Goal: Task Accomplishment & Management: Complete application form

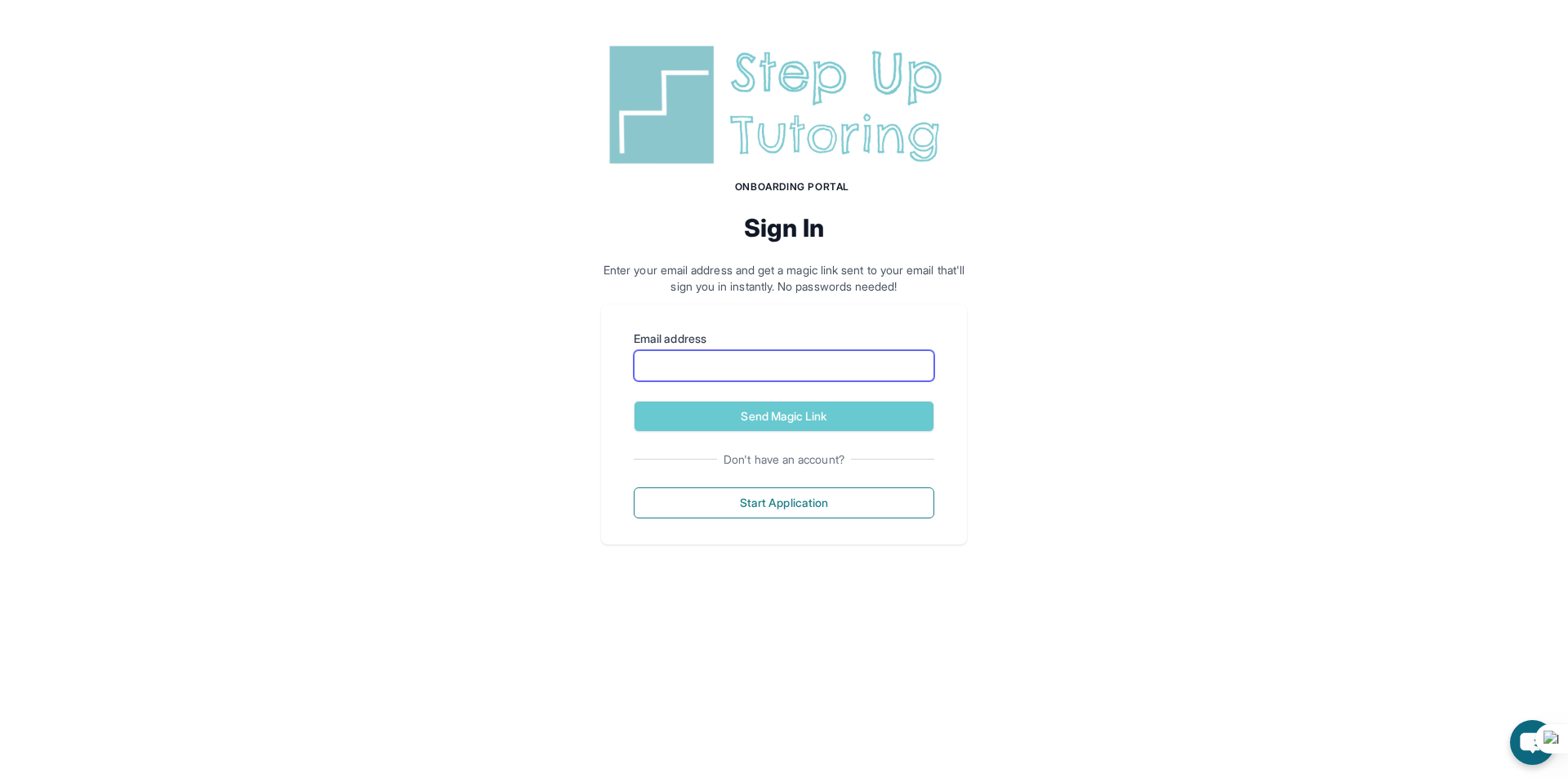
click at [717, 367] on input "Email address" at bounding box center [784, 366] width 301 height 31
click at [1059, 378] on div "Onboarding Portal Sign In Enter your email address and get a magic link sent to…" at bounding box center [784, 291] width 1568 height 584
click at [801, 363] on input "Email address" at bounding box center [784, 366] width 301 height 31
click at [1099, 355] on div "Onboarding Portal Sign In Enter your email address and get a magic link sent to…" at bounding box center [784, 291] width 1568 height 584
click at [787, 378] on input "Email address" at bounding box center [784, 366] width 301 height 31
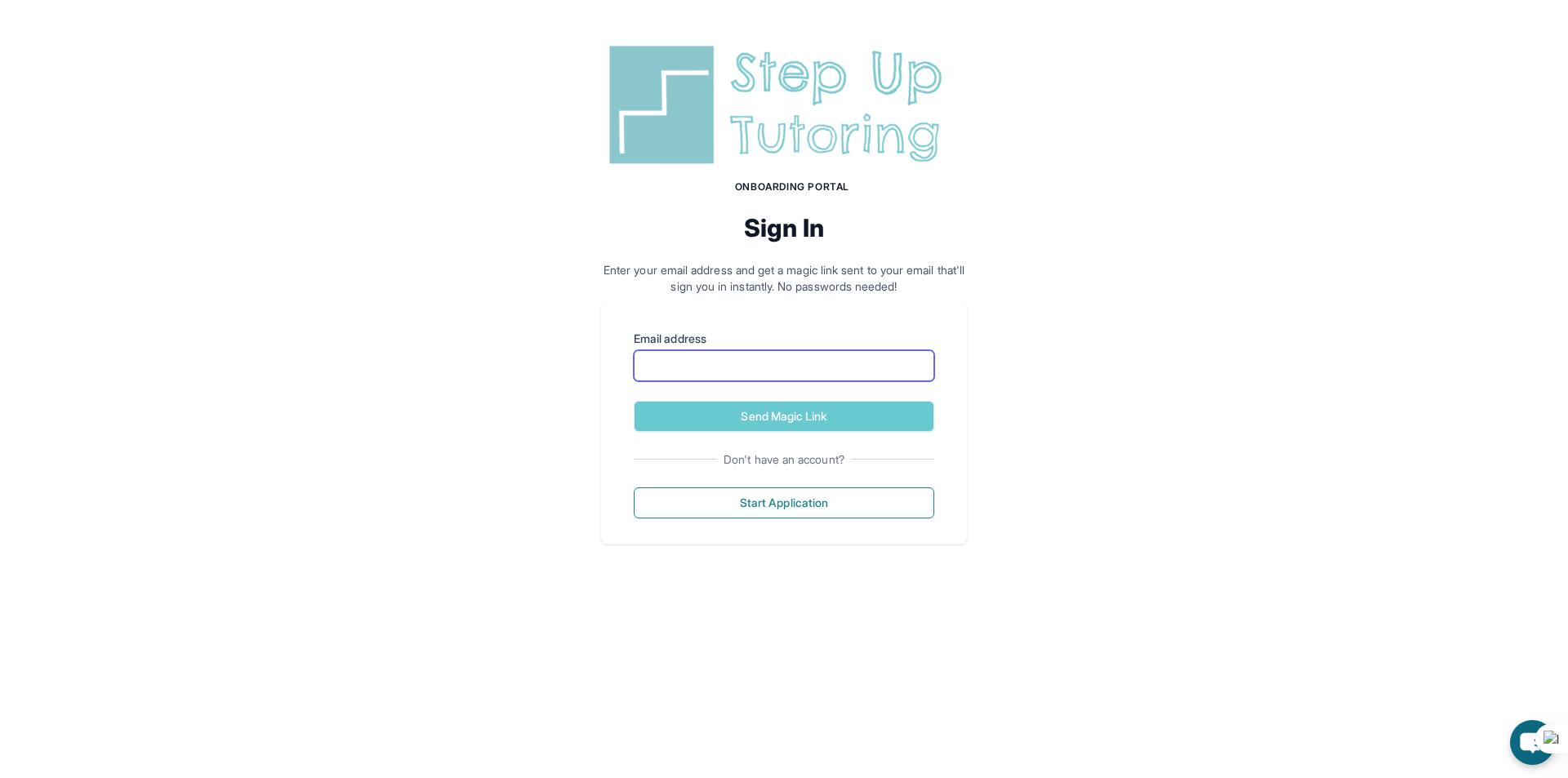
type input "**********"
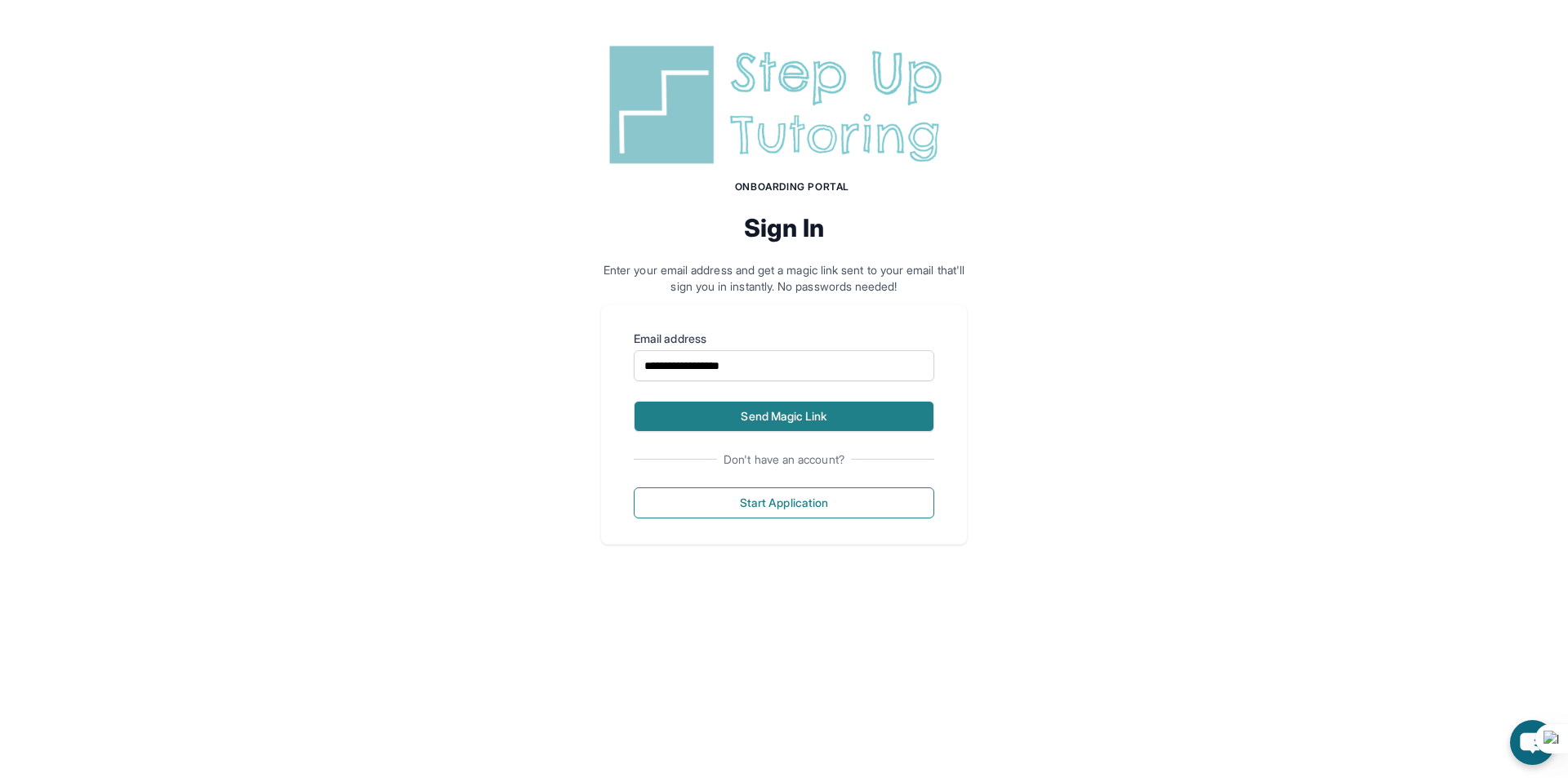
click at [775, 401] on button "Send Magic Link" at bounding box center [784, 416] width 301 height 31
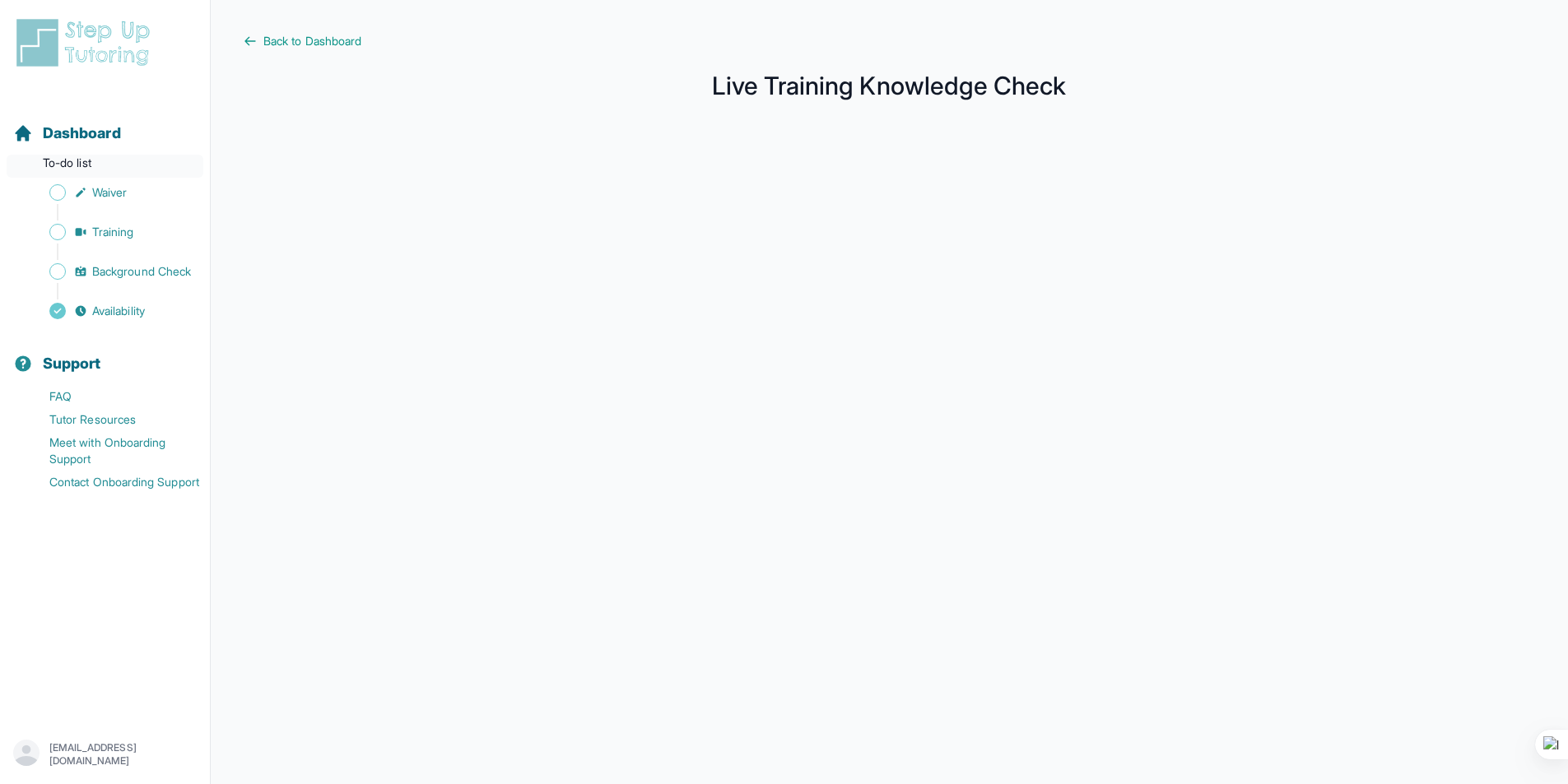
click at [66, 172] on p "To-do list" at bounding box center [105, 166] width 197 height 23
click at [99, 132] on span "Dashboard" at bounding box center [82, 133] width 78 height 23
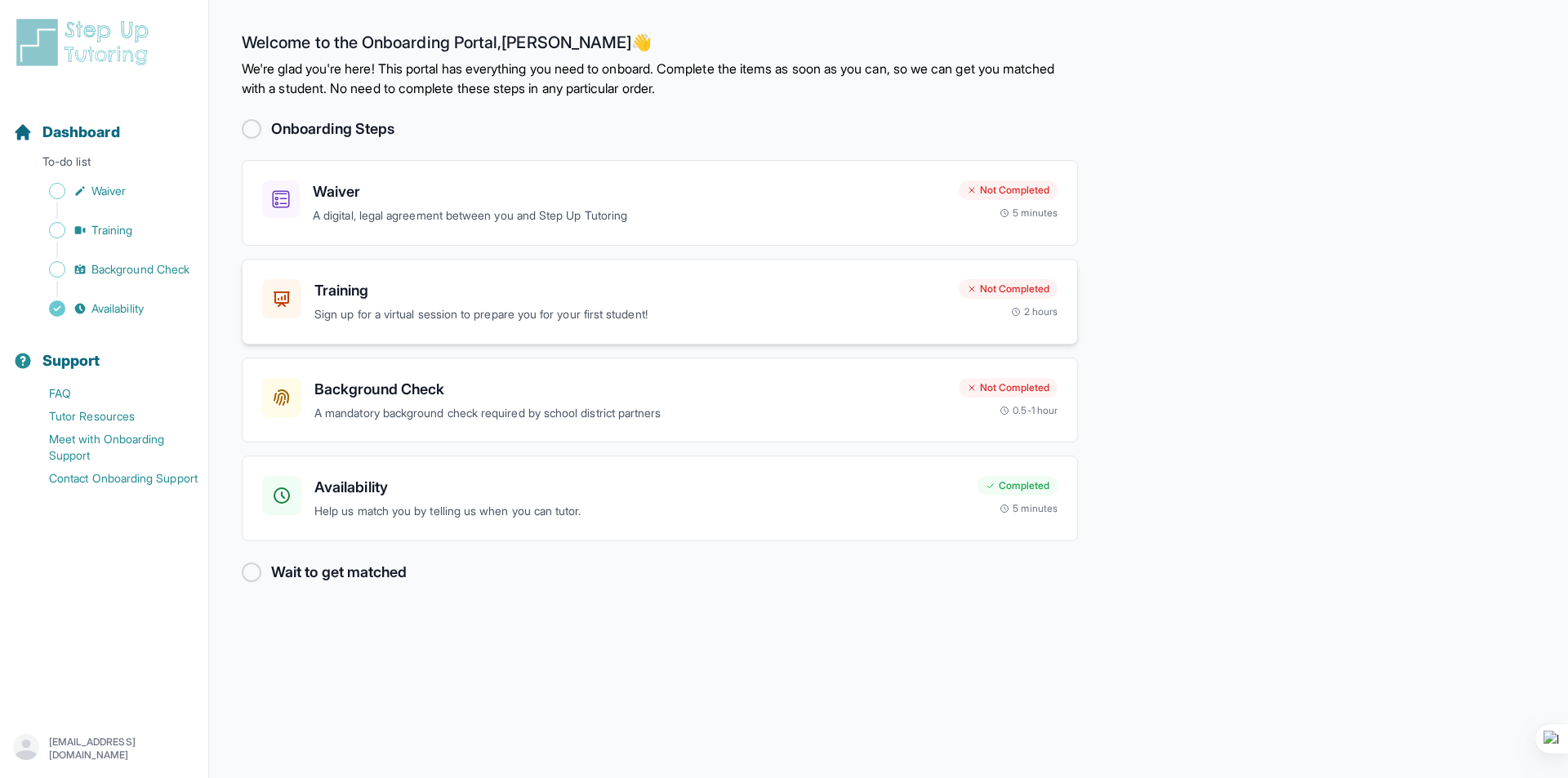
click at [308, 307] on div "Training Sign up for a virtual session to prepare you for your first student!" at bounding box center [603, 302] width 683 height 45
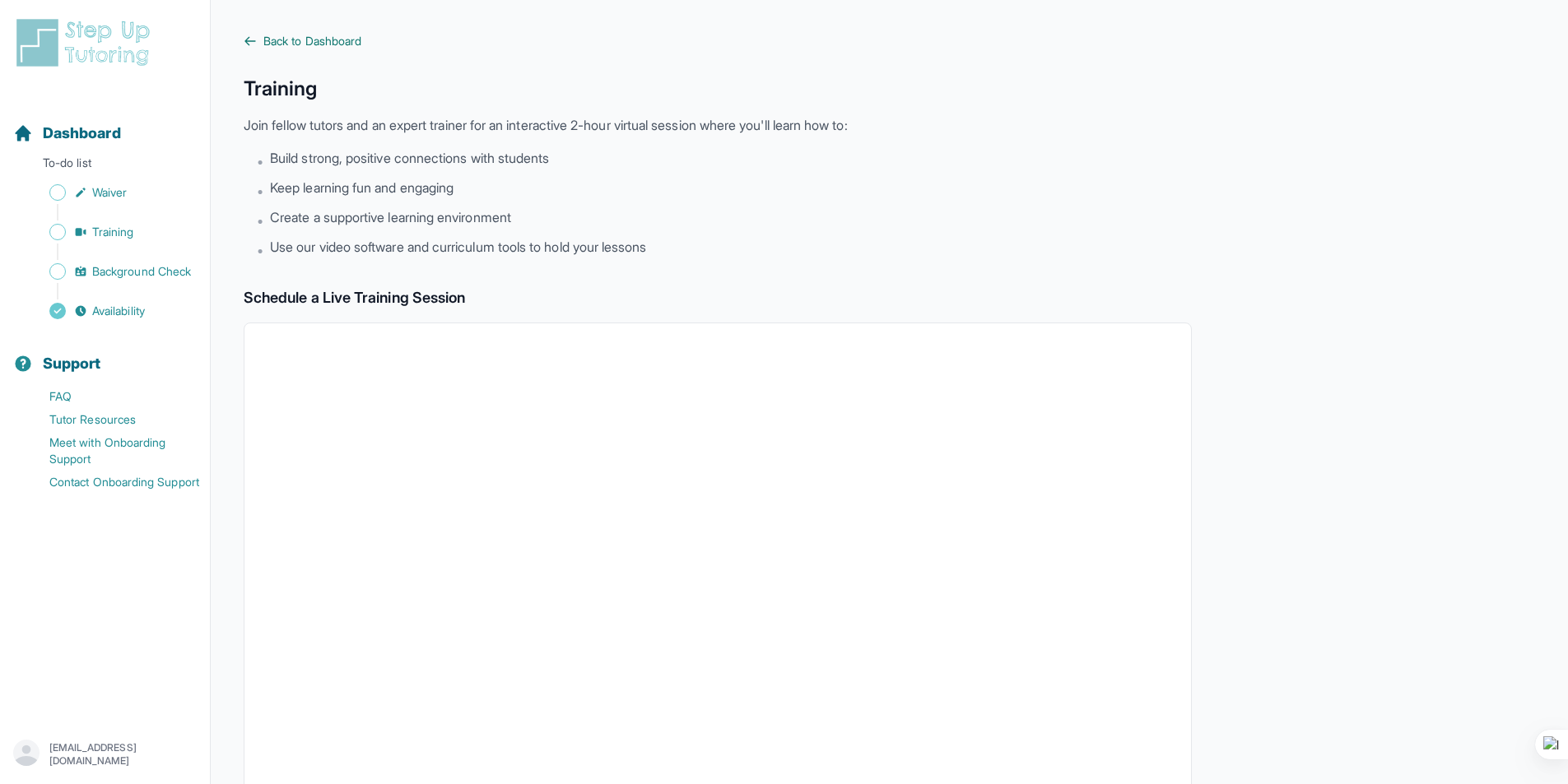
click at [309, 38] on span "Back to Dashboard" at bounding box center [312, 41] width 98 height 16
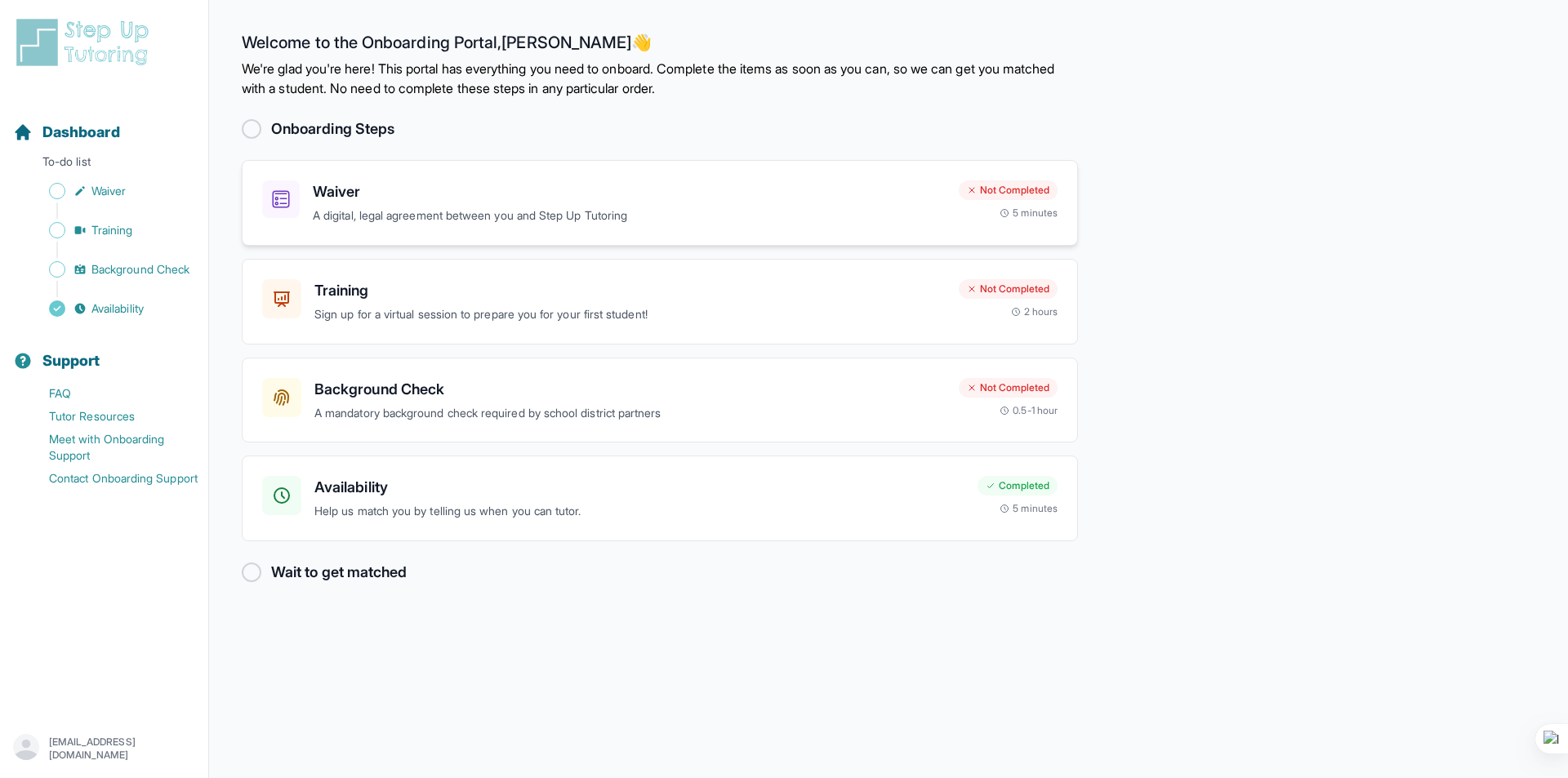
click at [612, 204] on div "Waiver A digital, legal agreement between you and Step Up Tutoring" at bounding box center [629, 203] width 633 height 45
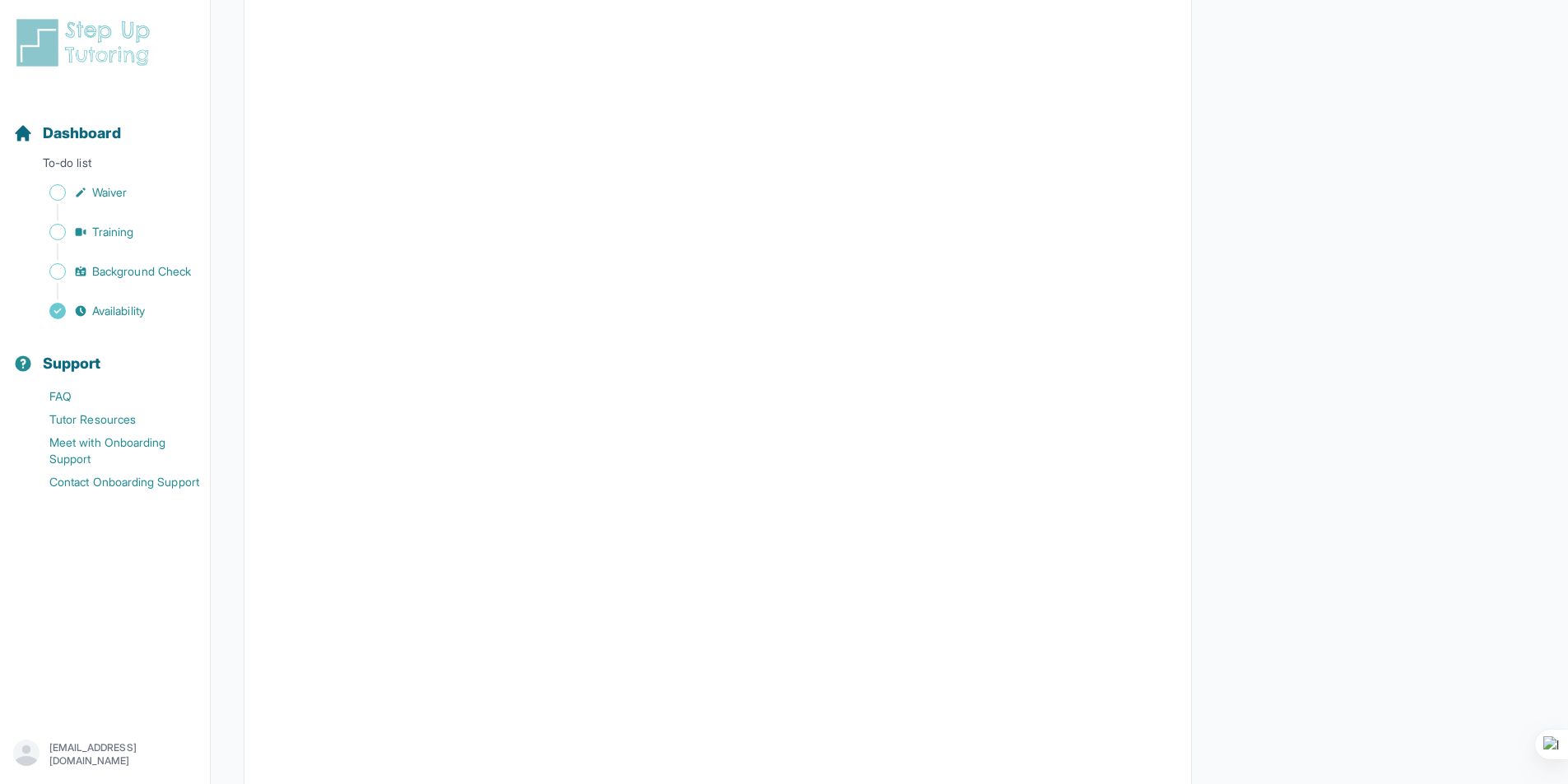
scroll to position [2634, 0]
click at [89, 171] on p "To-do list" at bounding box center [105, 166] width 197 height 23
click at [106, 140] on span "Dashboard" at bounding box center [82, 133] width 78 height 23
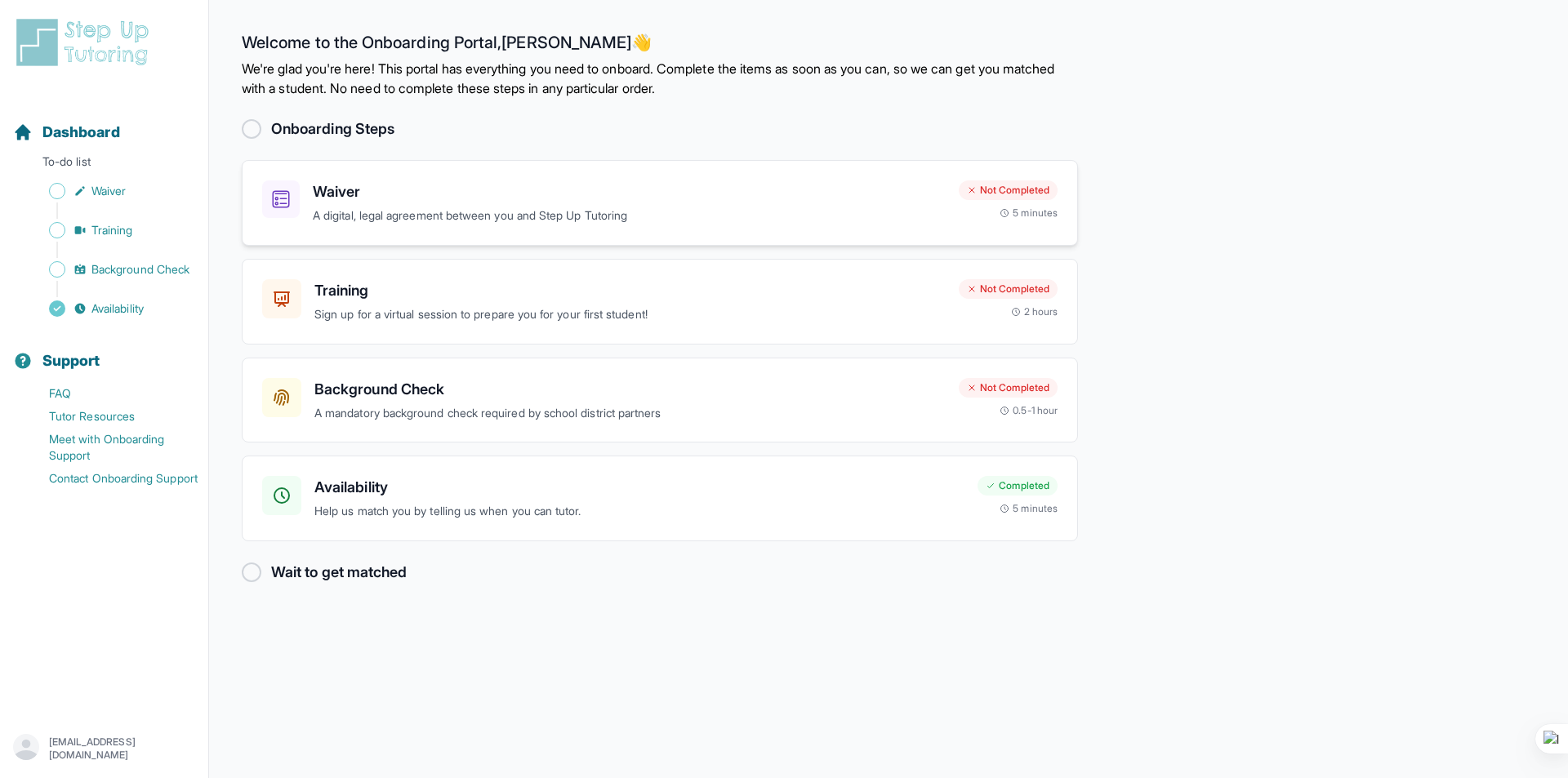
click at [793, 191] on h3 "Waiver" at bounding box center [629, 192] width 633 height 23
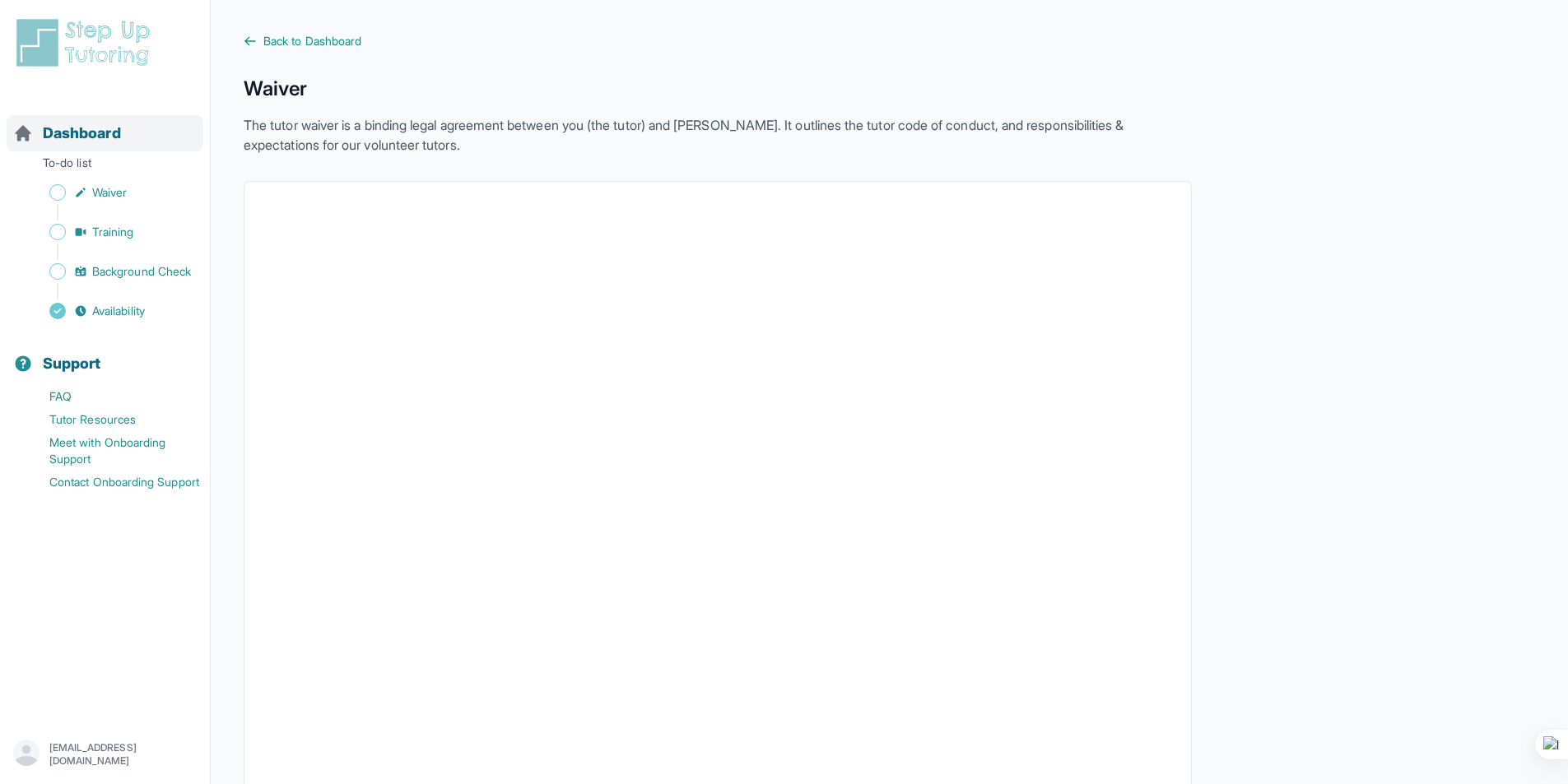
click at [112, 147] on div "Dashboard" at bounding box center [105, 133] width 197 height 37
click at [124, 123] on div "Dashboard" at bounding box center [105, 133] width 197 height 37
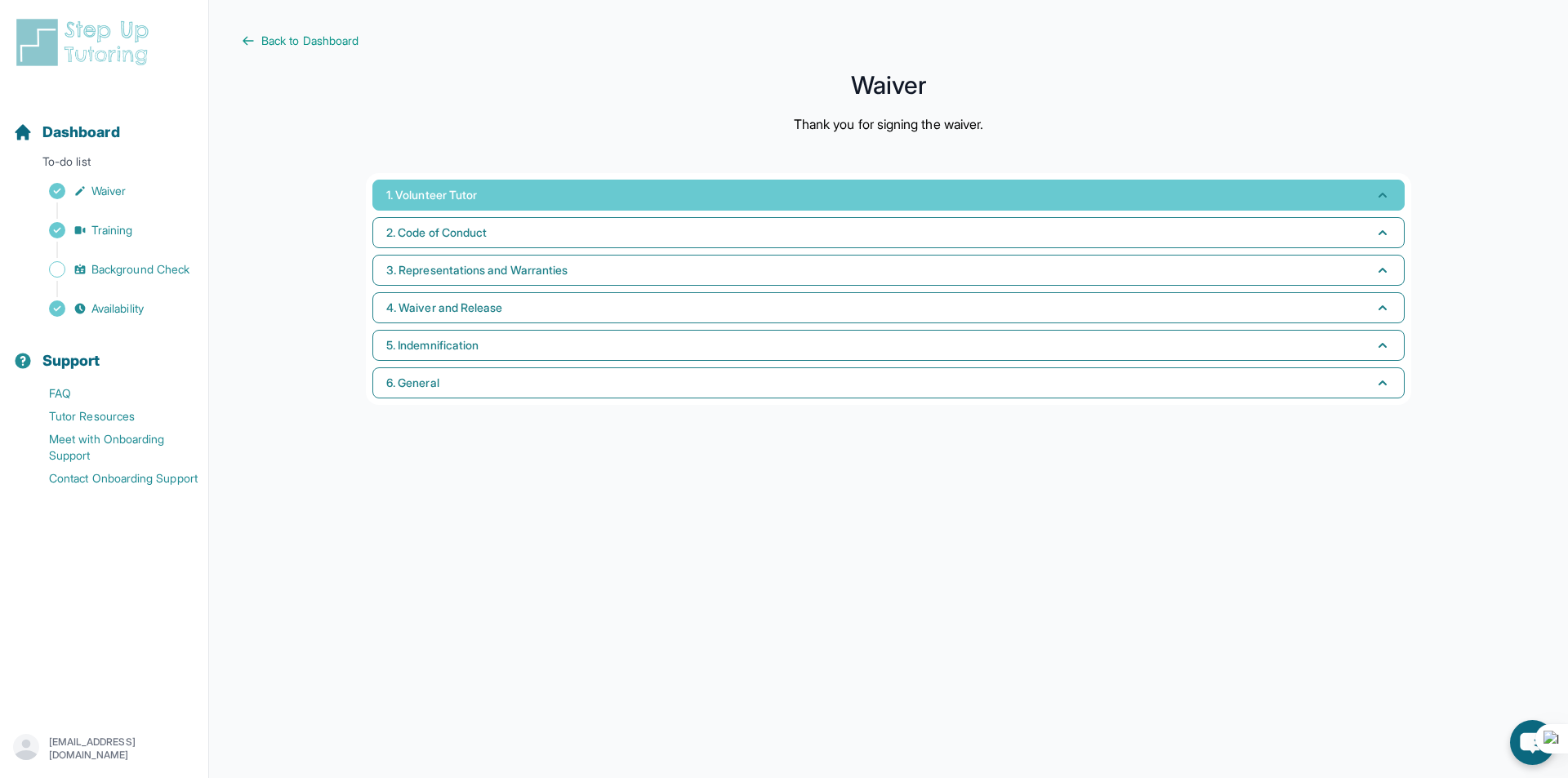
drag, startPoint x: 1361, startPoint y: 184, endPoint x: 1369, endPoint y: 184, distance: 8.0
click at [1365, 184] on button "1. Volunteer Tutor" at bounding box center [889, 195] width 1032 height 31
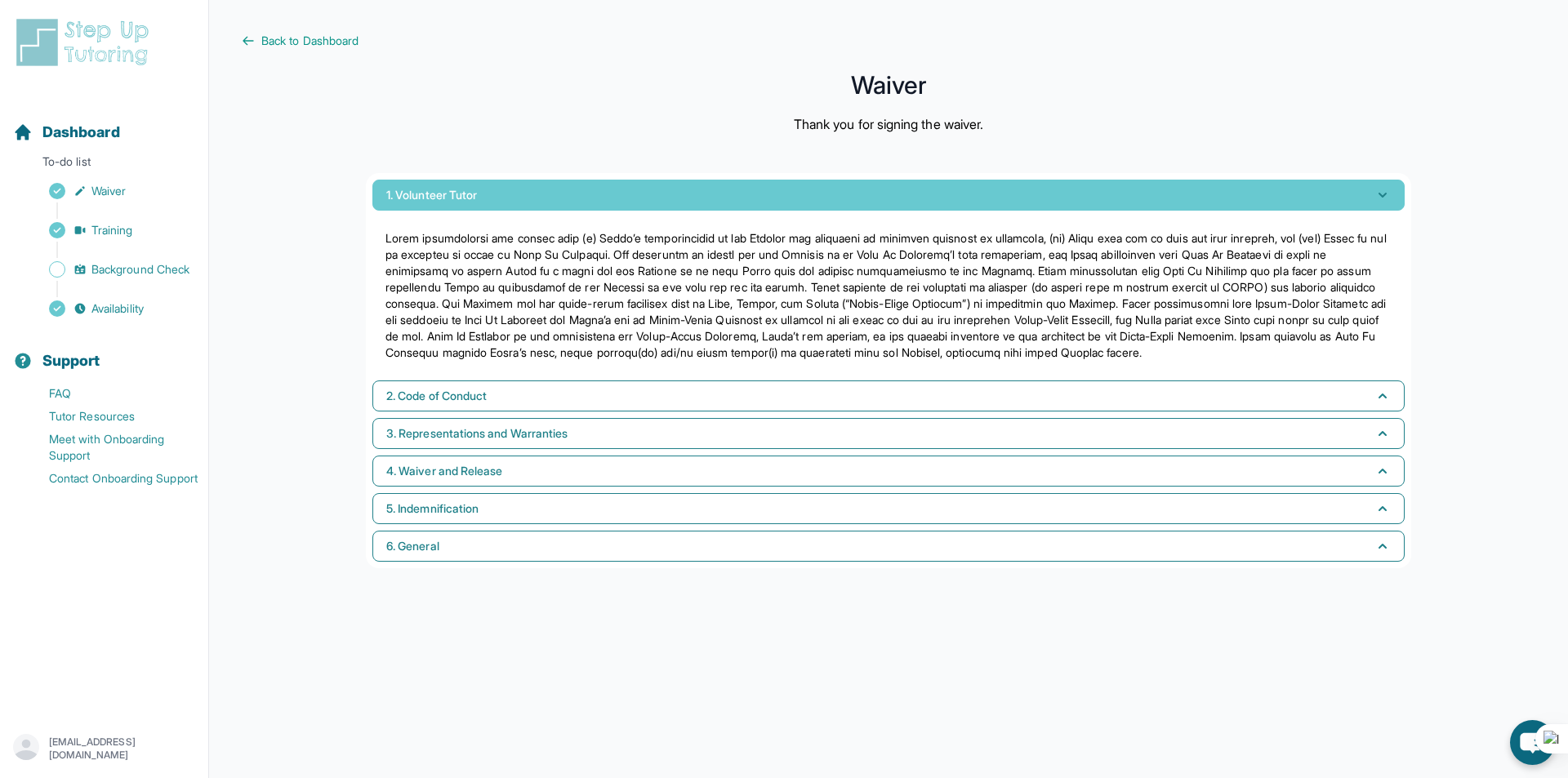
click at [1380, 182] on button "1. Volunteer Tutor" at bounding box center [889, 195] width 1032 height 31
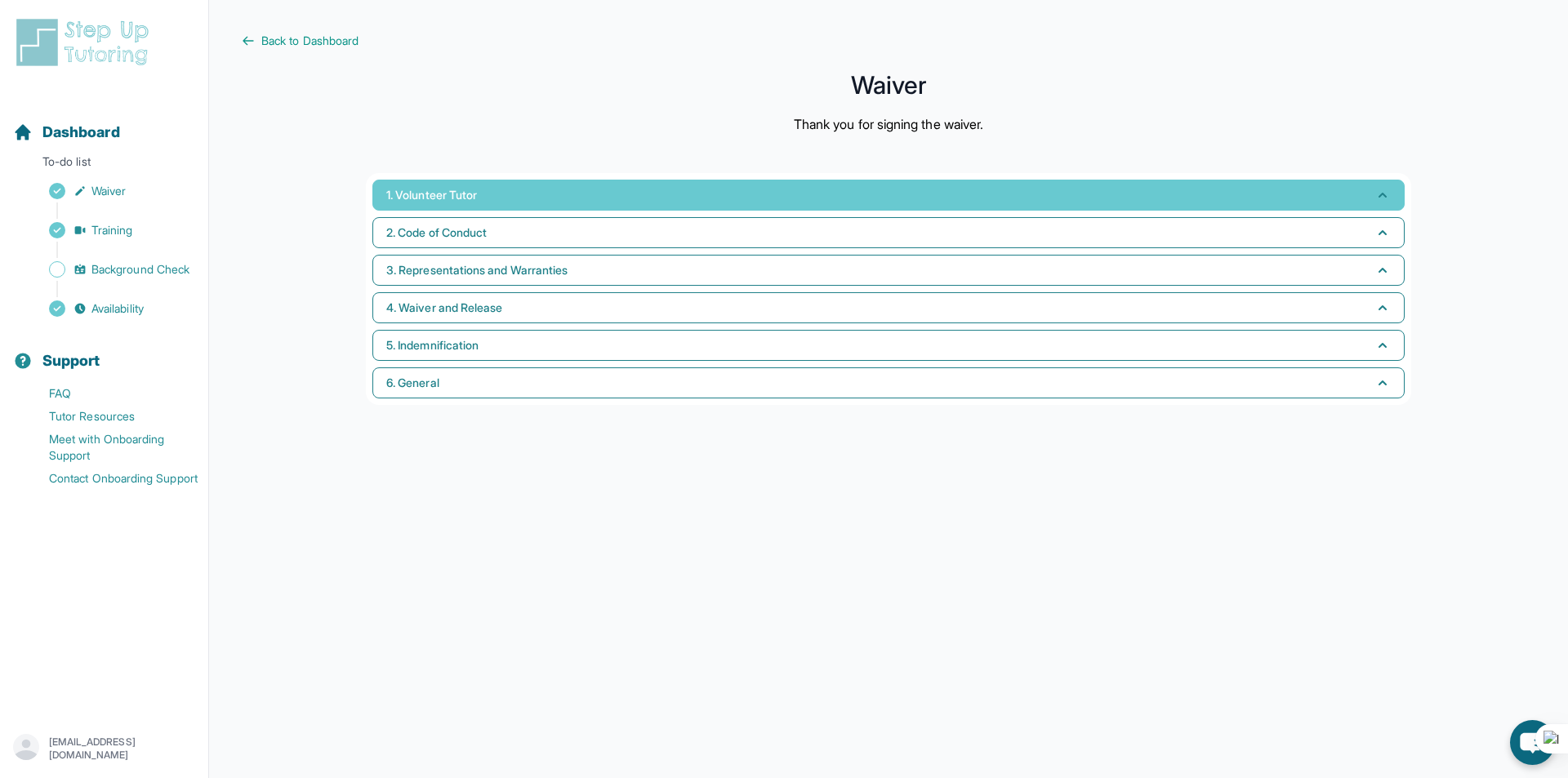
click at [1388, 204] on button "1. Volunteer Tutor" at bounding box center [889, 195] width 1032 height 31
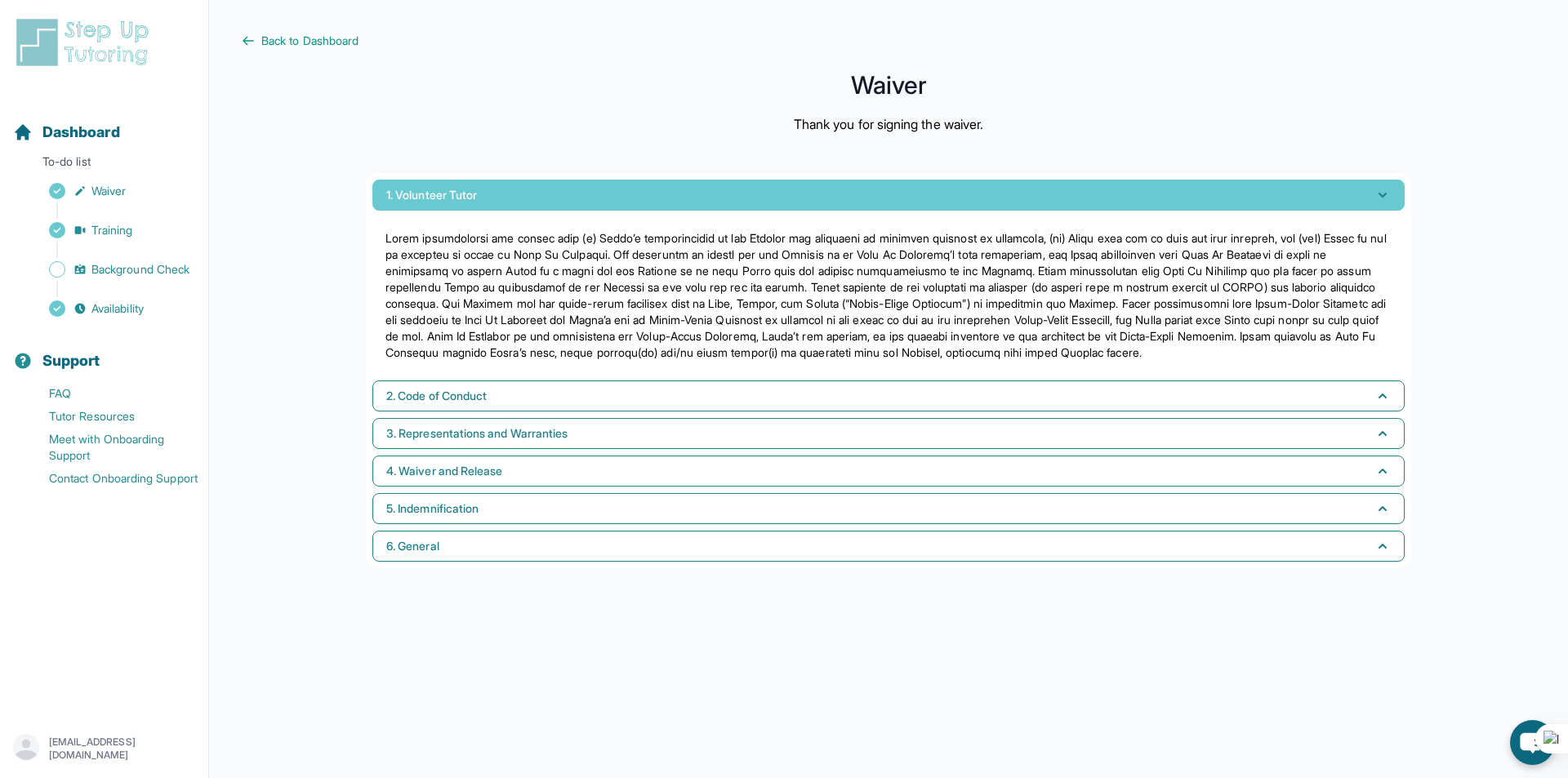
click at [1388, 204] on button "1. Volunteer Tutor" at bounding box center [889, 195] width 1032 height 31
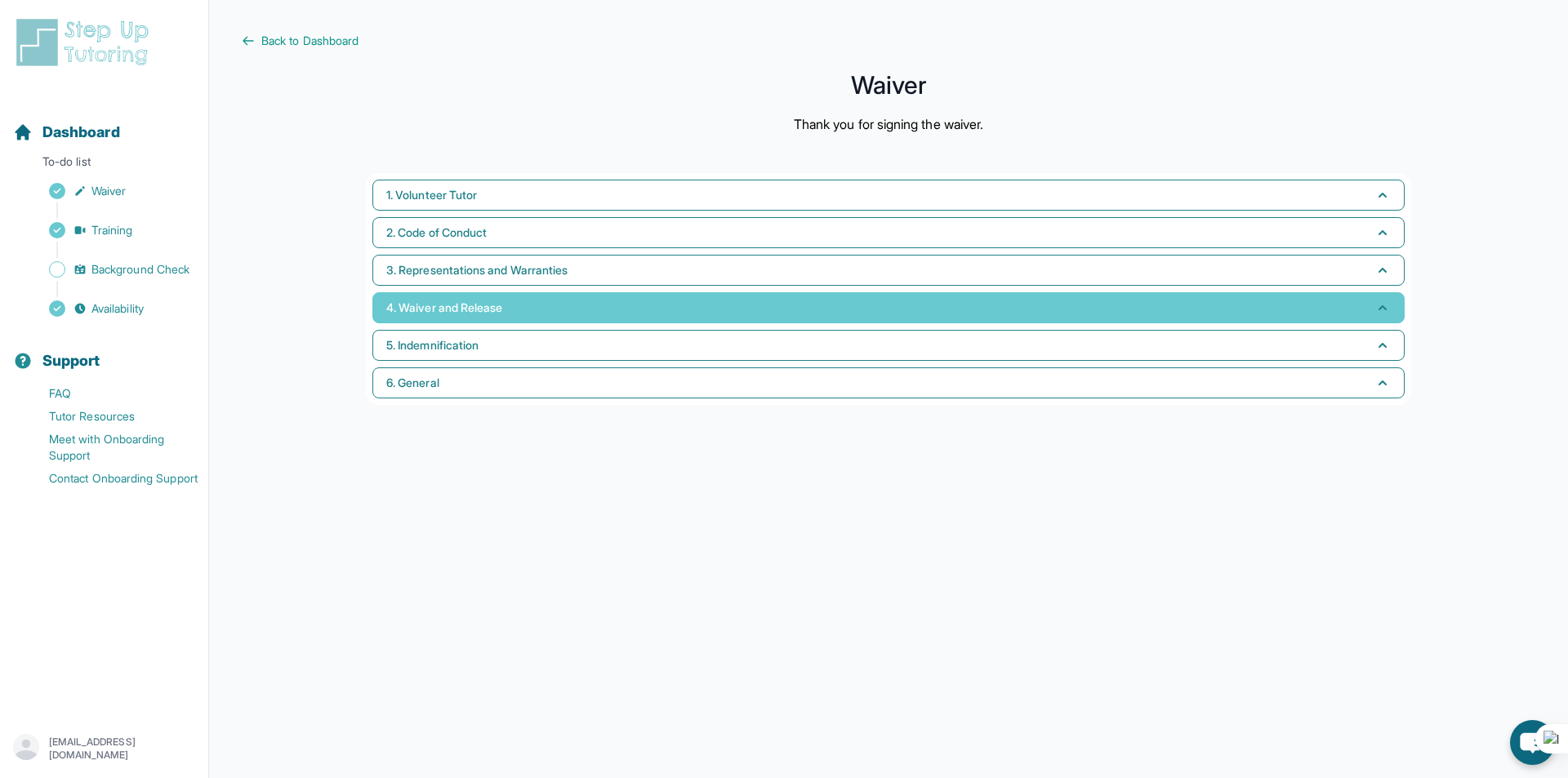
click at [656, 312] on button "4. Waiver and Release" at bounding box center [889, 307] width 1032 height 31
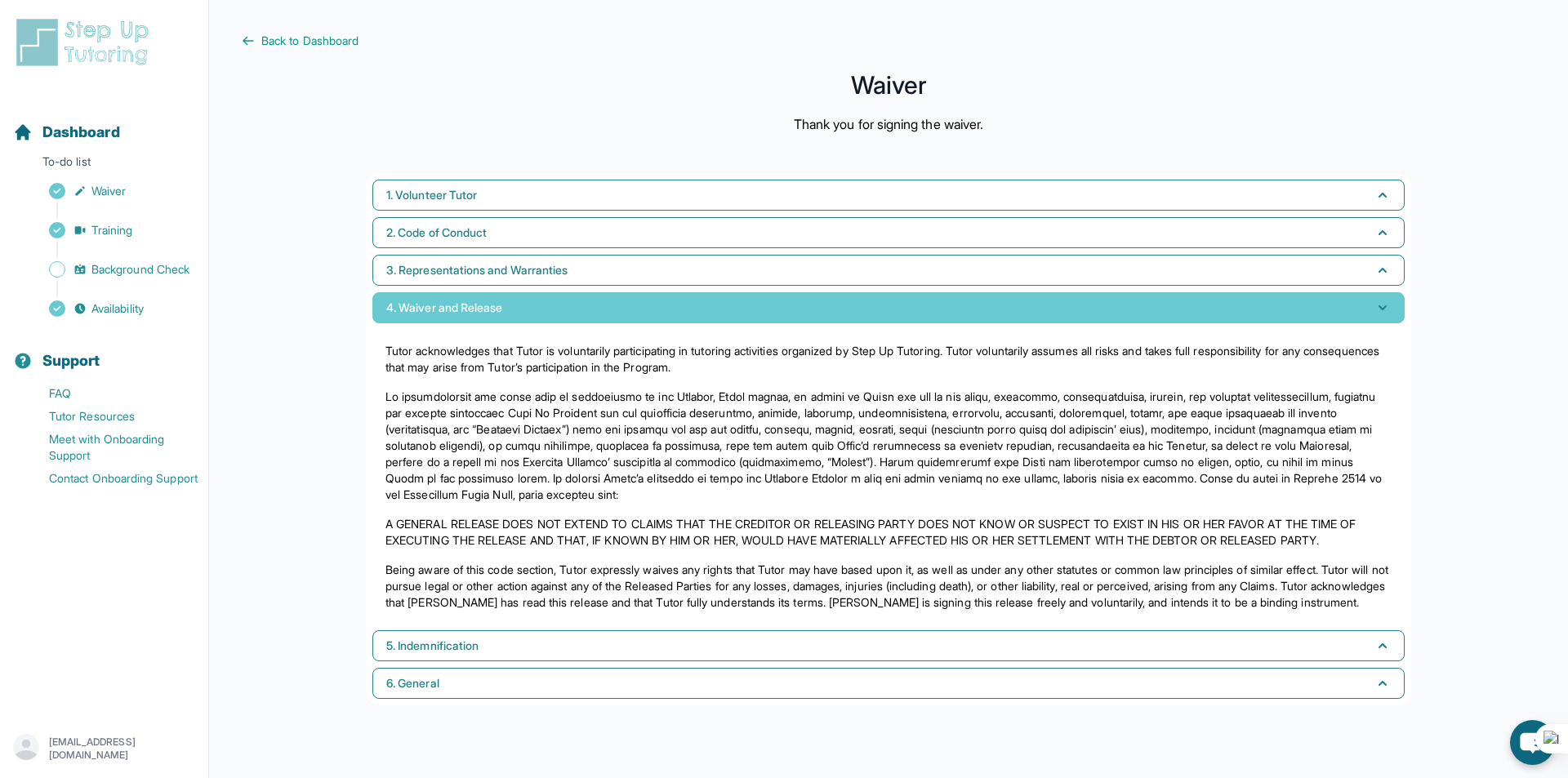
click at [658, 307] on button "4. Waiver and Release" at bounding box center [889, 307] width 1032 height 31
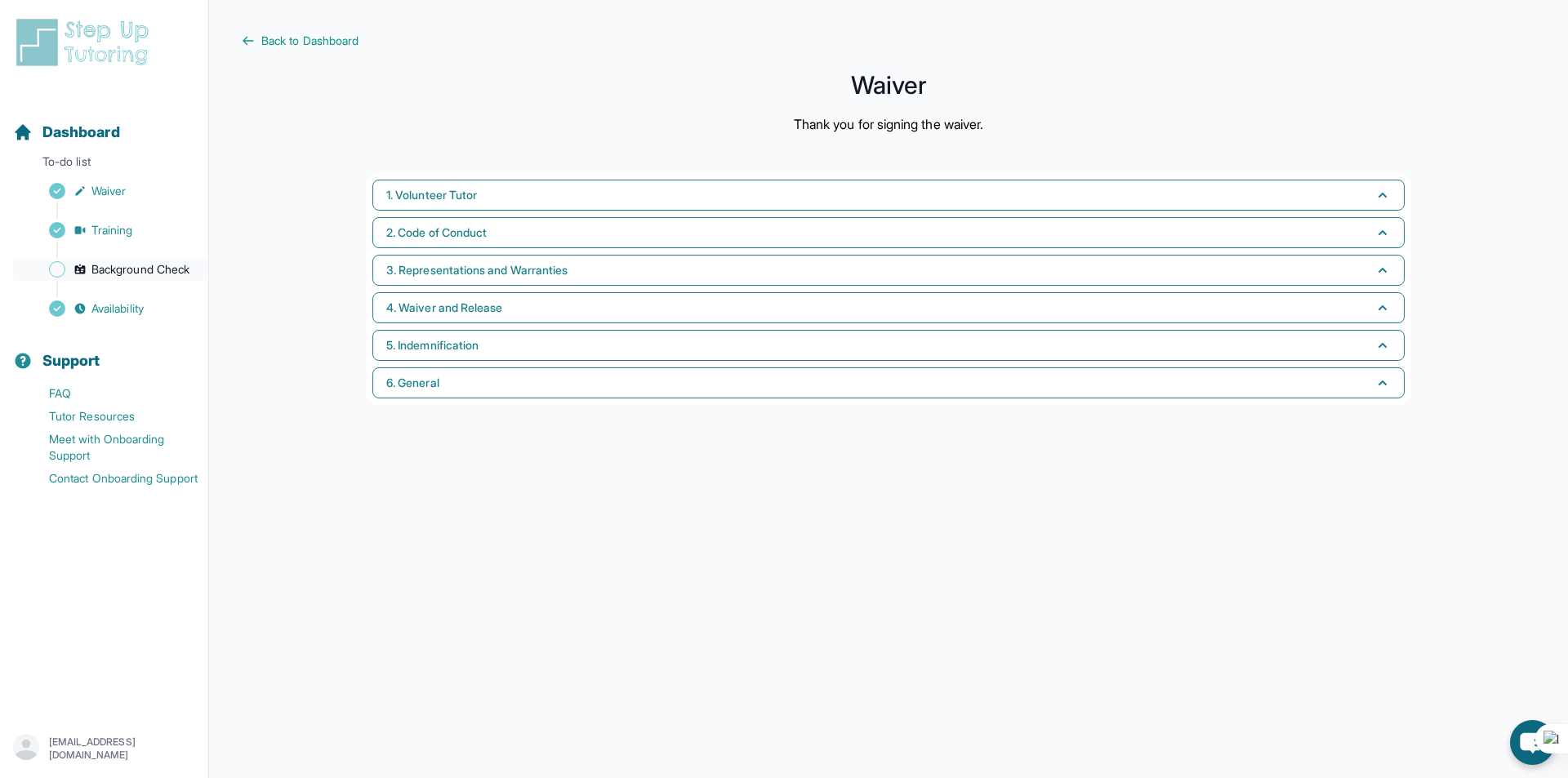
click at [106, 267] on span "Background Check" at bounding box center [140, 269] width 98 height 16
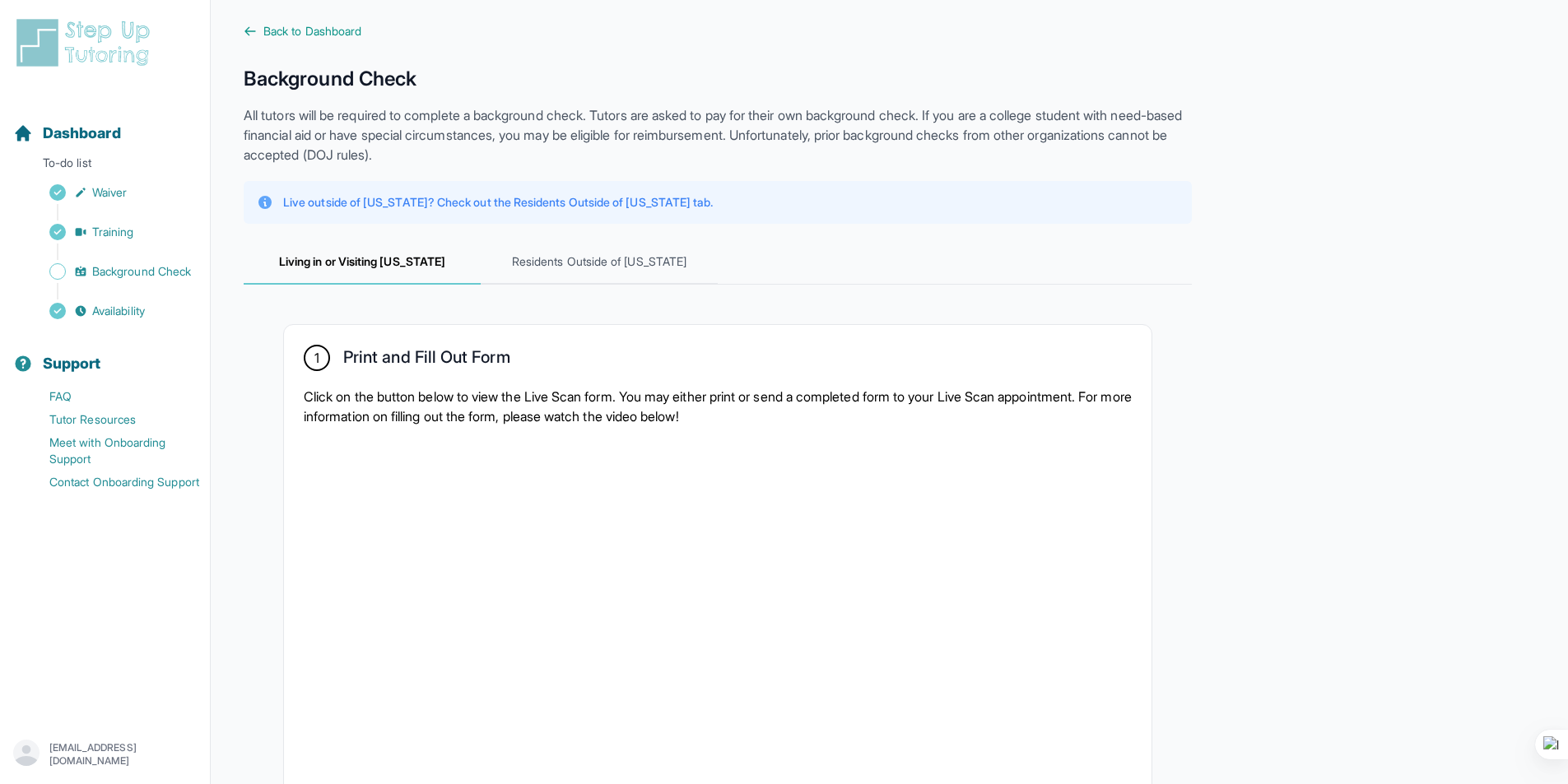
scroll to position [5, 0]
